Goal: Information Seeking & Learning: Learn about a topic

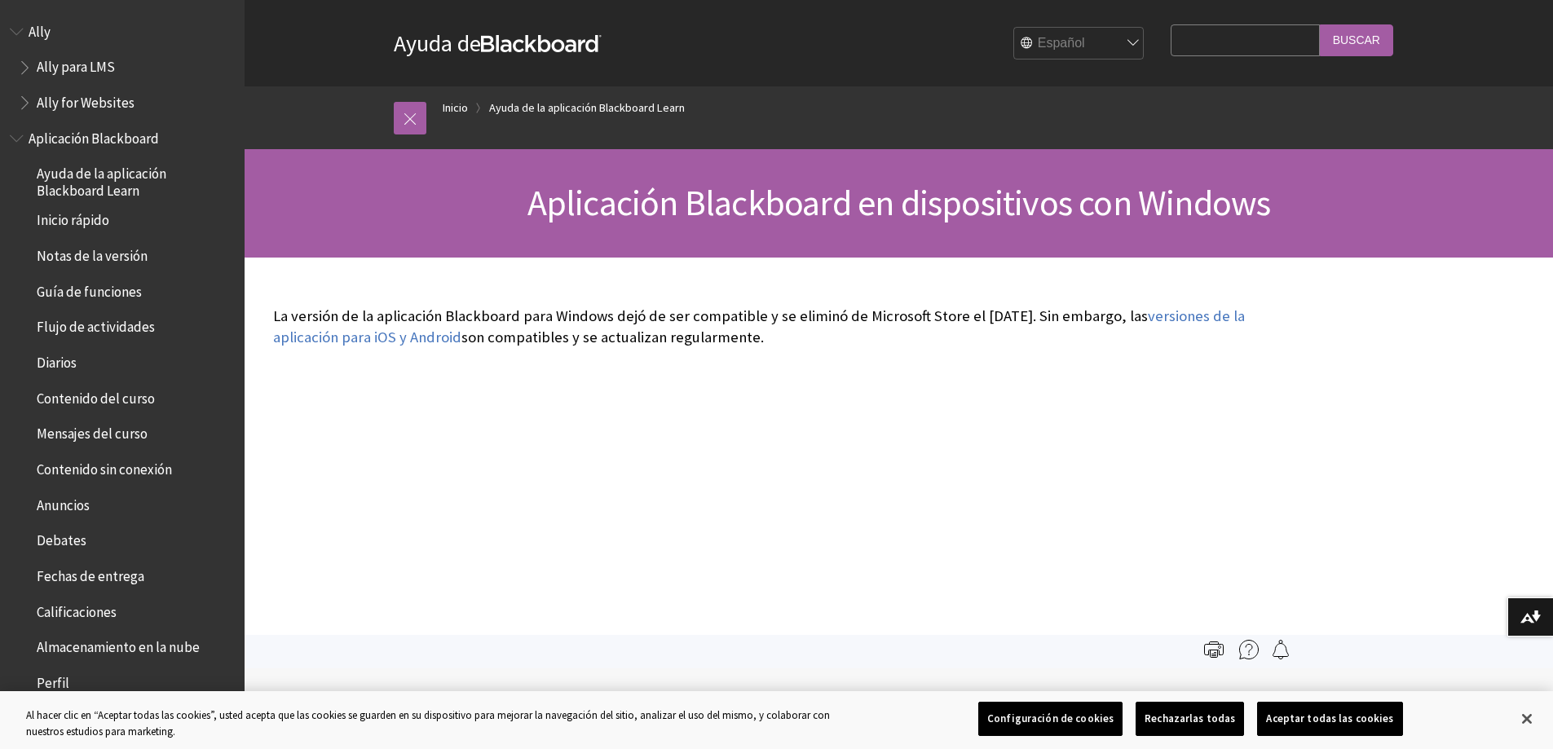
click at [469, 417] on div "versiones de la aplicación para iOS y Android" at bounding box center [778, 446] width 1067 height 377
click at [434, 392] on div "La versión de la aplicación Blackboard para Windows dejó de ser compatible y se…" at bounding box center [778, 327] width 1043 height 139
click at [492, 399] on div "versiones de la aplicación para iOS y Android" at bounding box center [778, 446] width 1067 height 377
click at [390, 389] on div "La versión de la aplicación Blackboard para Windows dejó de ser compatible y se…" at bounding box center [778, 327] width 1043 height 139
click at [449, 378] on div "La versión de la aplicación Blackboard para Windows dejó de ser compatible y se…" at bounding box center [778, 327] width 1043 height 139
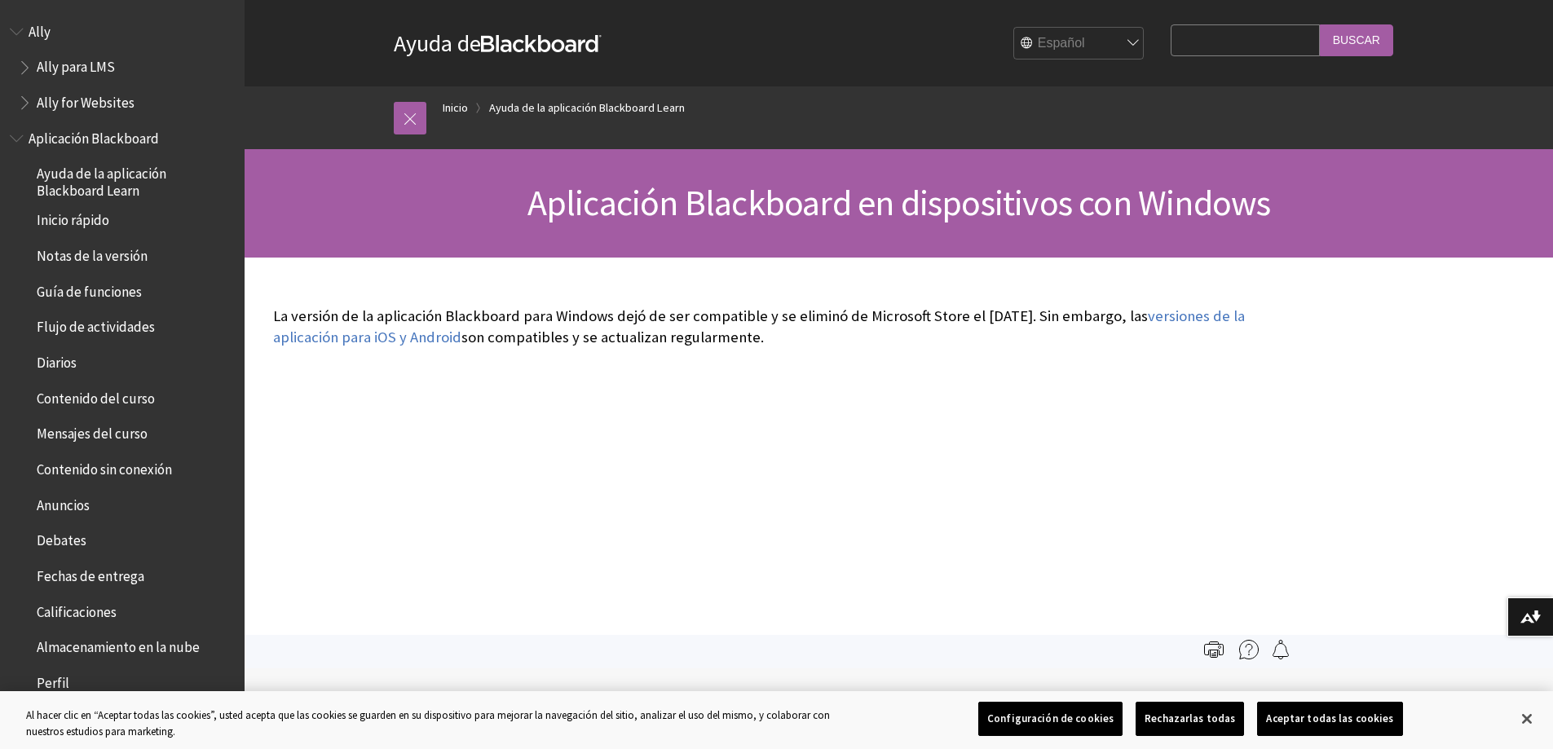
click at [520, 371] on div "La versión de la aplicación Blackboard para Windows dejó de ser compatible y se…" at bounding box center [778, 327] width 1043 height 139
click at [485, 374] on div "La versión de la aplicación Blackboard para Windows dejó de ser compatible y se…" at bounding box center [778, 327] width 1043 height 139
click at [461, 405] on div "versiones de la aplicación para iOS y Android" at bounding box center [778, 446] width 1067 height 377
click at [523, 416] on div "versiones de la aplicación para iOS y Android" at bounding box center [778, 446] width 1067 height 377
click at [457, 390] on div "La versión de la aplicación Blackboard para Windows dejó de ser compatible y se…" at bounding box center [778, 327] width 1043 height 139
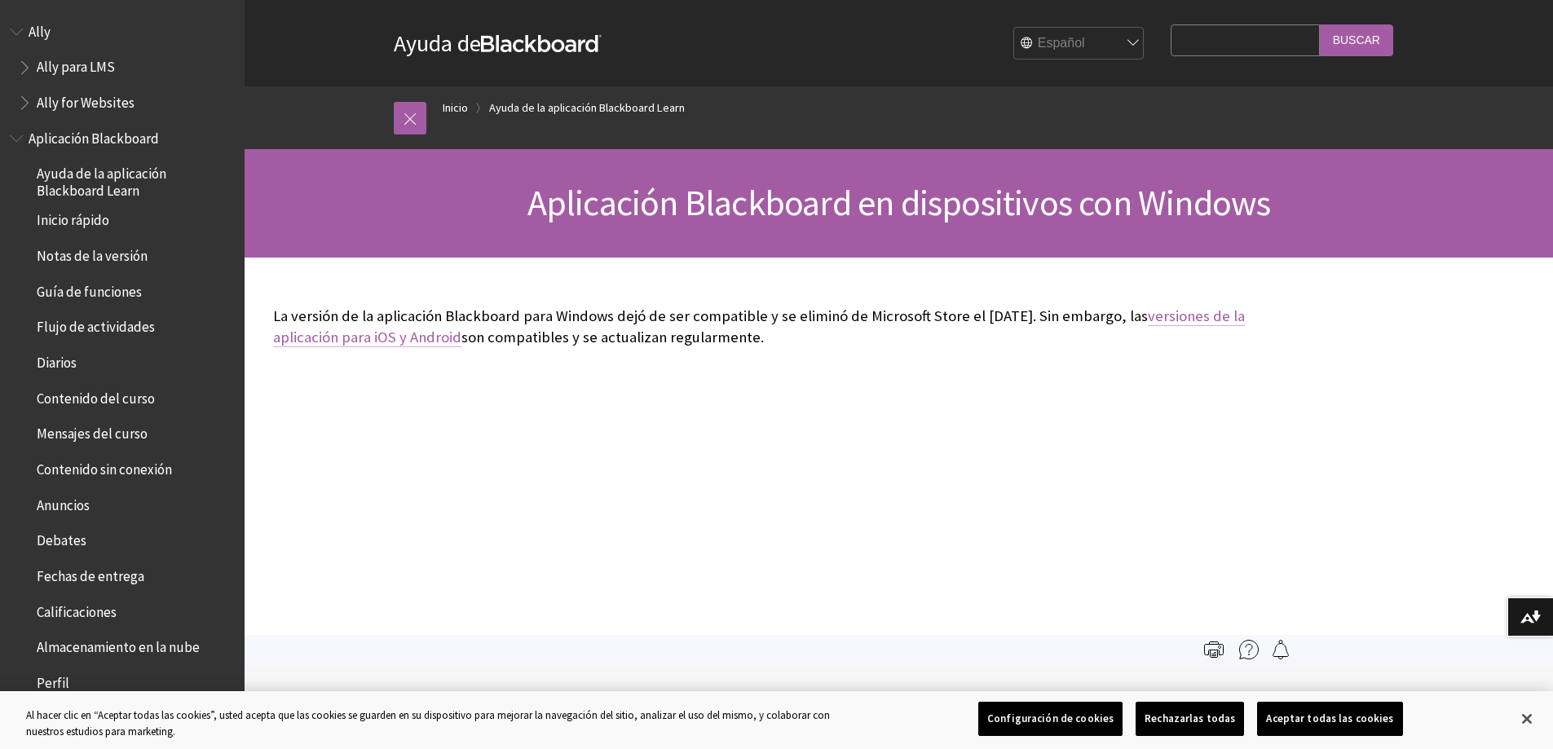
click at [470, 340] on link "versiones de la aplicación para iOS y Android" at bounding box center [759, 327] width 972 height 41
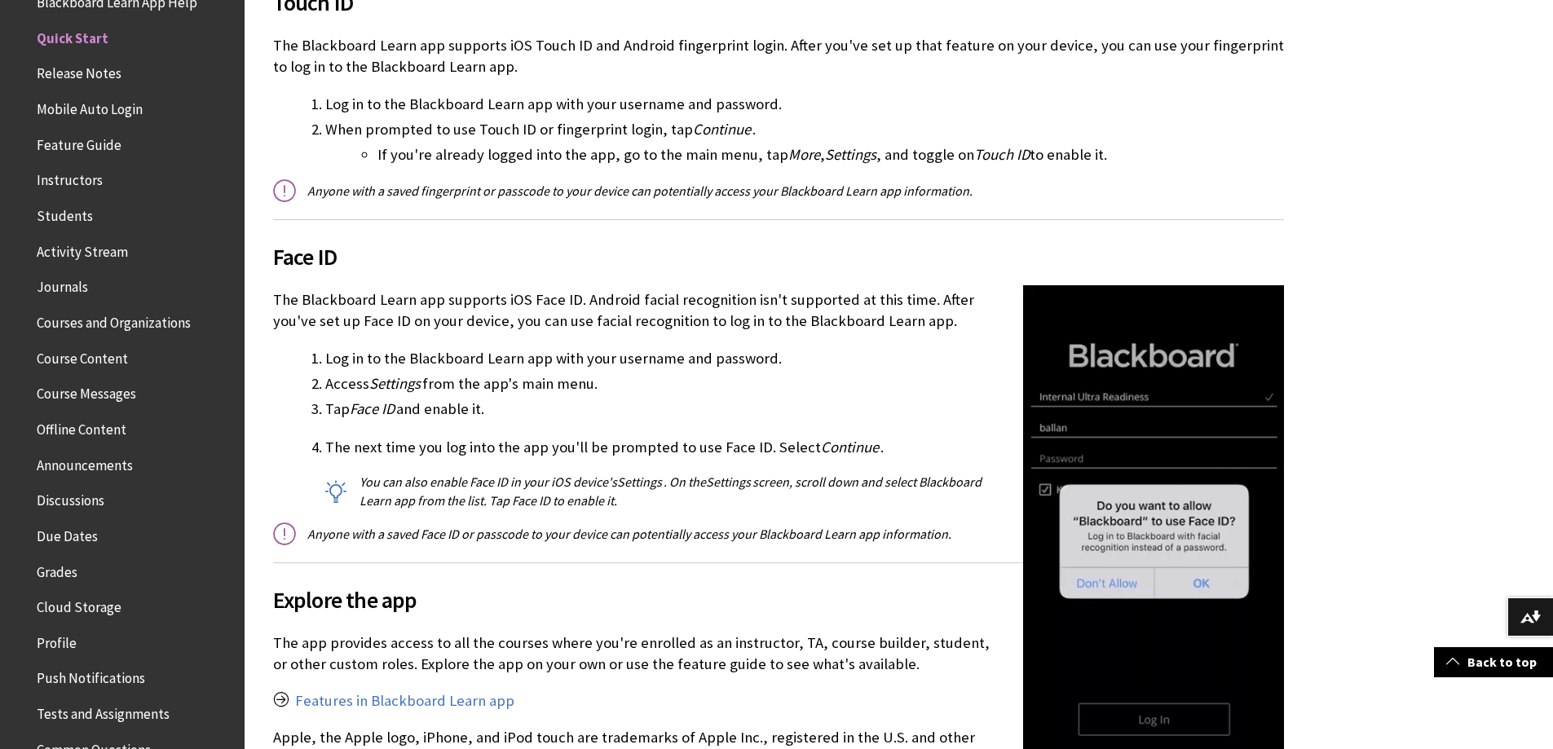
scroll to position [2283, 0]
